Goal: Task Accomplishment & Management: Use online tool/utility

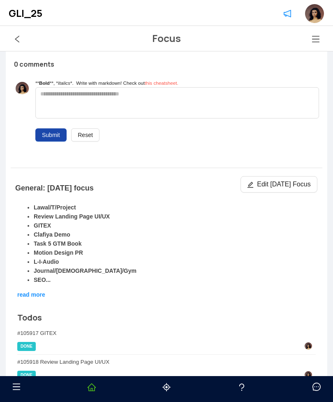
scroll to position [165, 0]
click at [295, 186] on span "Edit [DATE] Focus" at bounding box center [283, 184] width 53 height 10
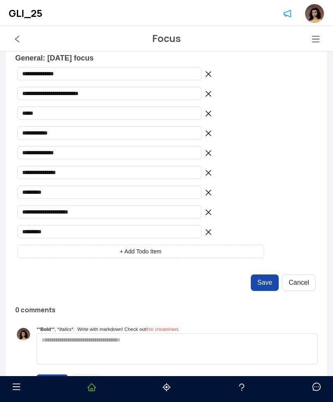
scroll to position [283, 0]
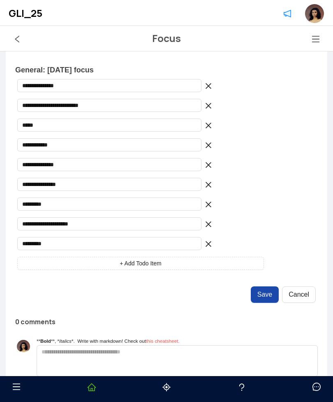
click at [188, 263] on button "+ Add Todo Item" at bounding box center [140, 263] width 247 height 13
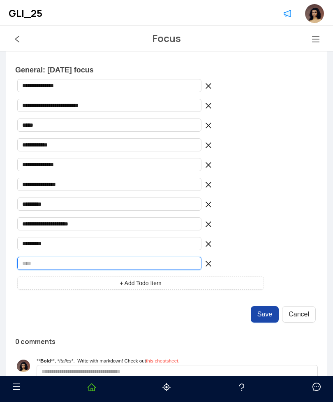
click at [132, 261] on input "text" at bounding box center [109, 263] width 184 height 13
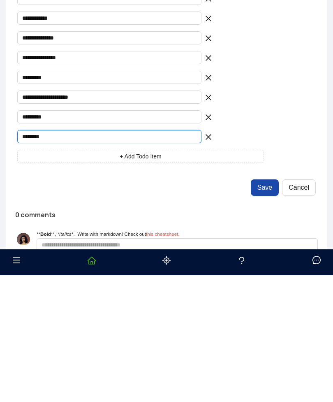
type input "********"
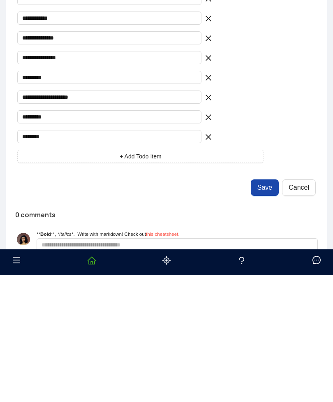
click at [269, 309] on span "Save" at bounding box center [265, 314] width 15 height 10
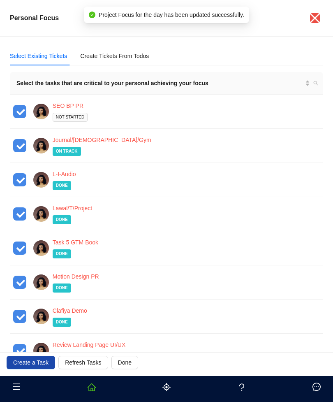
click at [146, 49] on div "Create Tickets From Todos" at bounding box center [114, 56] width 69 height 19
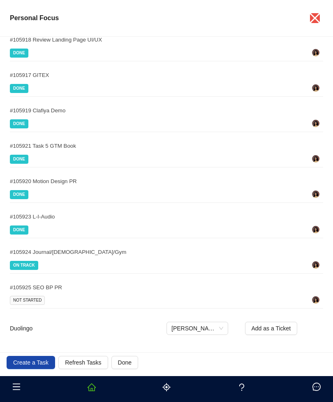
scroll to position [114, 0]
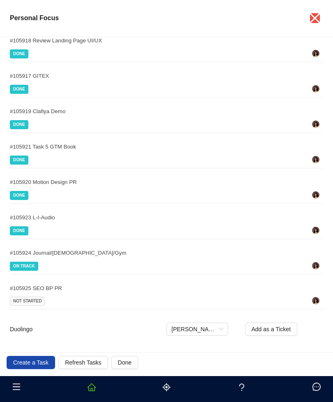
click at [283, 326] on span "Add as a Ticket" at bounding box center [272, 329] width 40 height 9
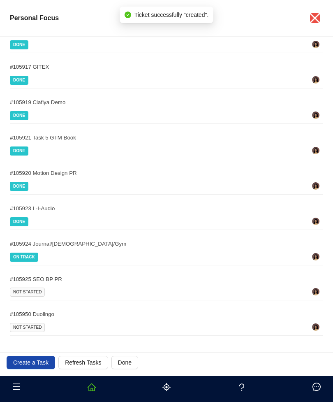
scroll to position [123, 0]
click at [135, 358] on button "Done" at bounding box center [125, 362] width 27 height 13
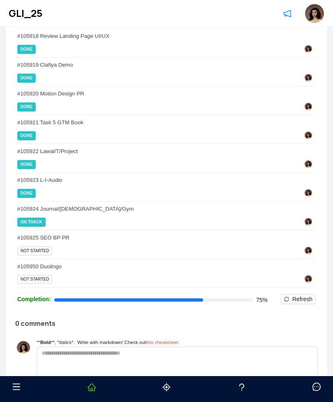
scroll to position [491, 0]
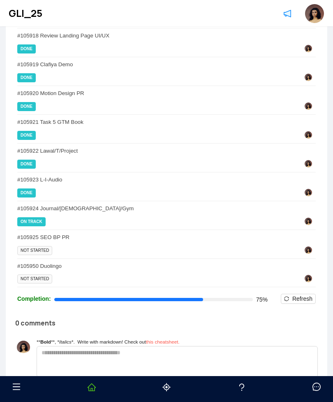
click at [31, 274] on span "NOT STARTED" at bounding box center [34, 278] width 35 height 9
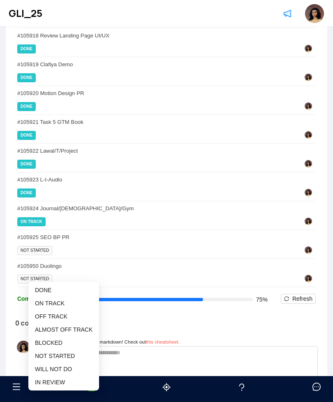
click at [63, 286] on span "DONE" at bounding box center [64, 290] width 58 height 9
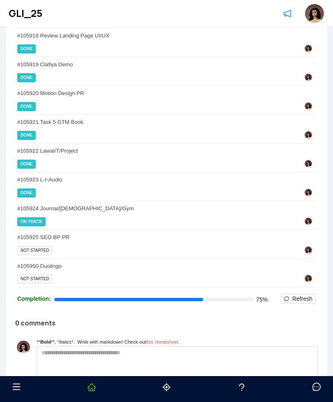
click at [24, 274] on span "NOT STARTED" at bounding box center [34, 278] width 35 height 9
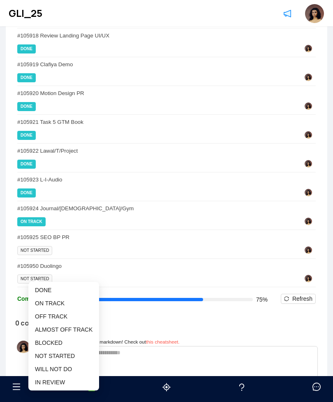
click at [44, 287] on span "DONE" at bounding box center [43, 290] width 16 height 7
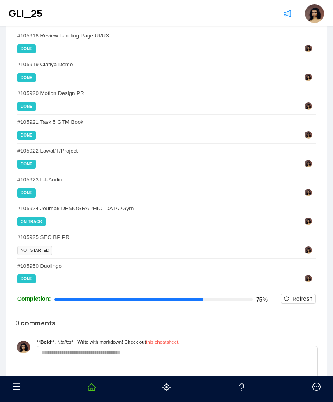
click at [34, 246] on span "NOT STARTED" at bounding box center [34, 250] width 35 height 9
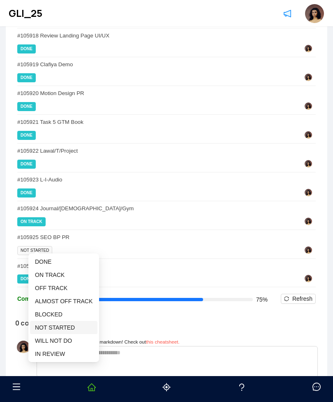
click at [81, 321] on li "NOT STARTED" at bounding box center [63, 327] width 67 height 13
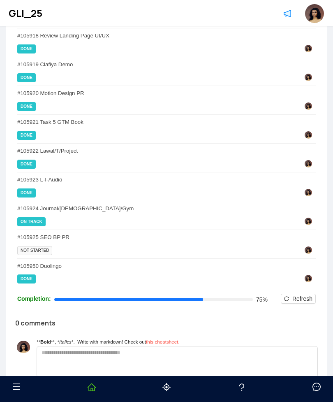
click at [48, 246] on span "NOT STARTED" at bounding box center [34, 250] width 35 height 9
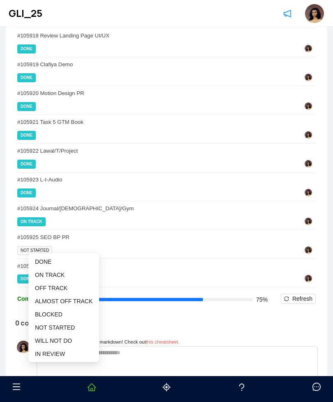
click at [191, 176] on div "# 105923 L-I-Audio" at bounding box center [166, 180] width 299 height 9
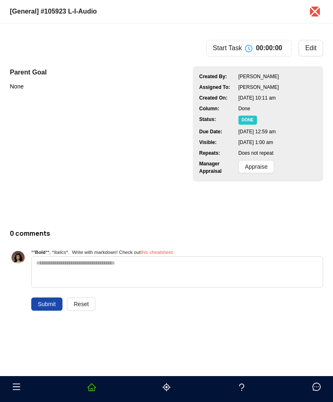
click at [316, 10] on icon "close" at bounding box center [315, 12] width 10 height 10
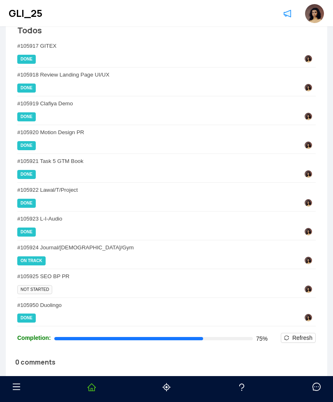
scroll to position [430, 0]
